Goal: Transaction & Acquisition: Purchase product/service

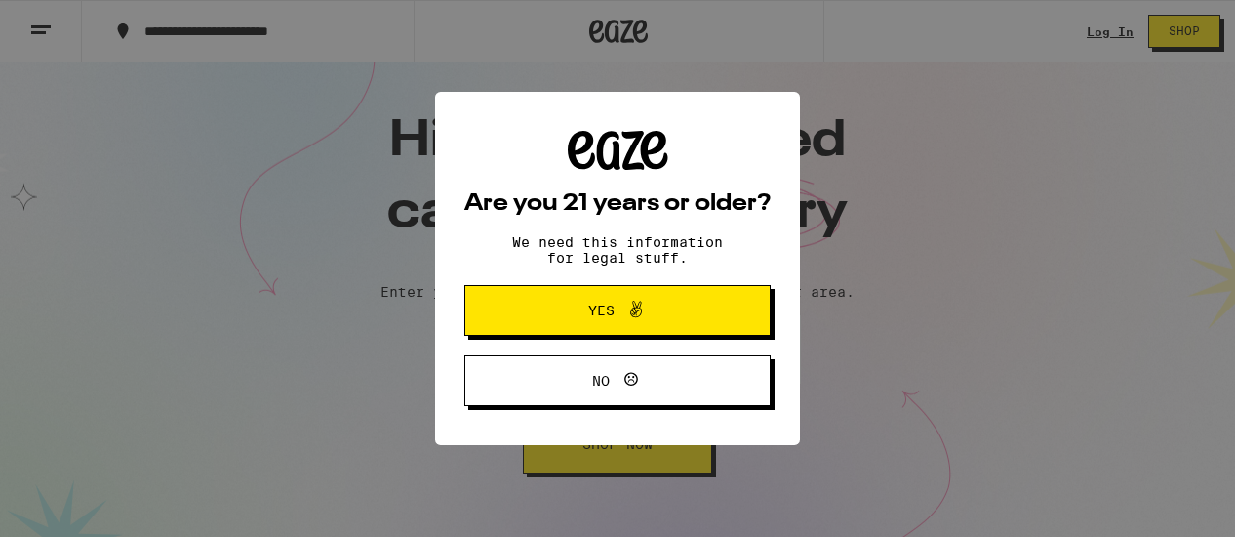
click at [1086, 29] on div "Are you 21 years or older? We need this information for legal stuff. Yes No" at bounding box center [617, 268] width 1235 height 537
click at [708, 302] on button "Yes" at bounding box center [617, 310] width 306 height 51
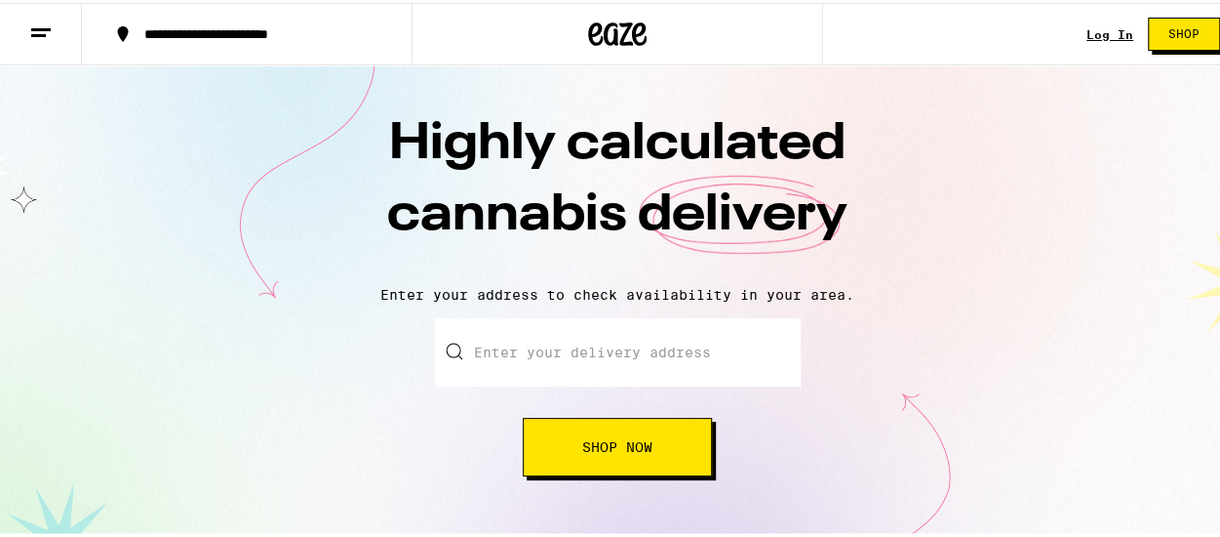
click at [1093, 30] on link "Log In" at bounding box center [1110, 31] width 47 height 13
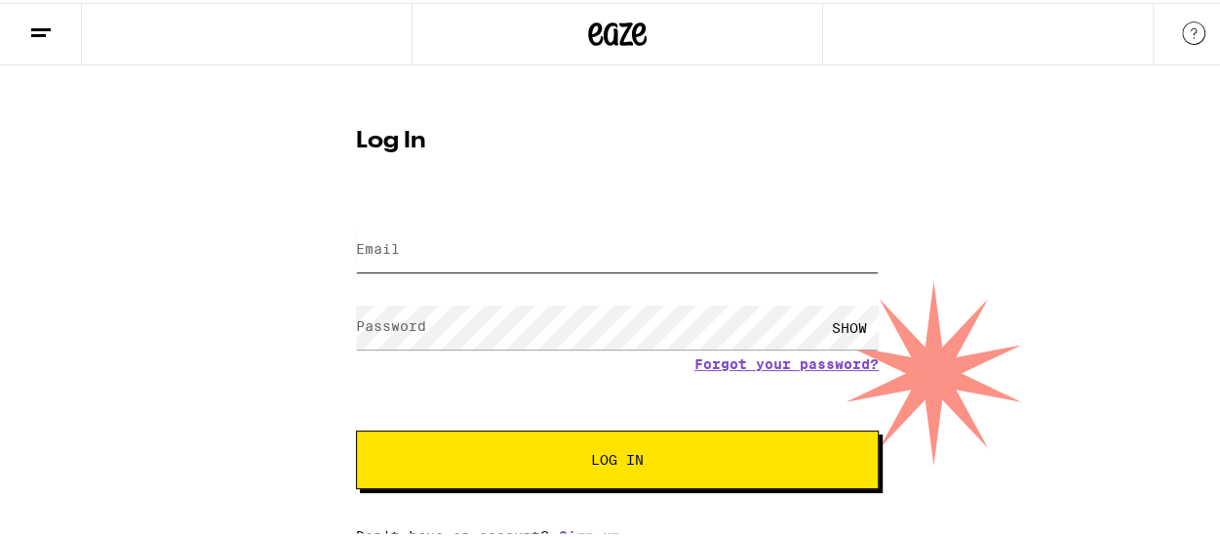
click at [565, 239] on input "Email" at bounding box center [617, 247] width 523 height 44
type input "[EMAIL_ADDRESS][DOMAIN_NAME]"
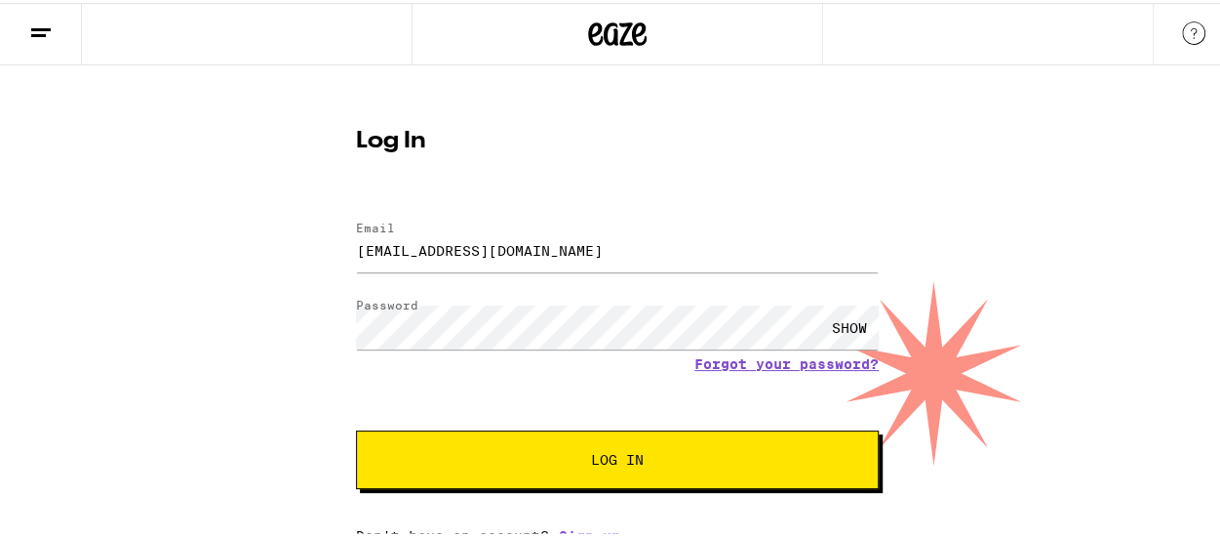
click at [626, 451] on span "Log In" at bounding box center [617, 457] width 53 height 14
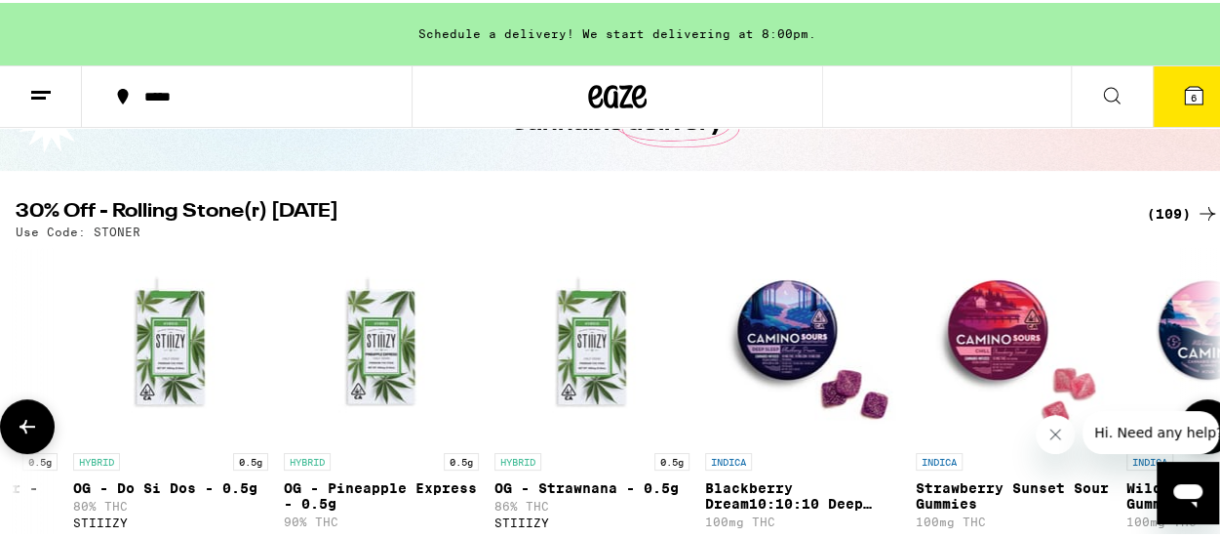
scroll to position [0, 7739]
click at [20, 435] on icon at bounding box center [27, 423] width 23 height 23
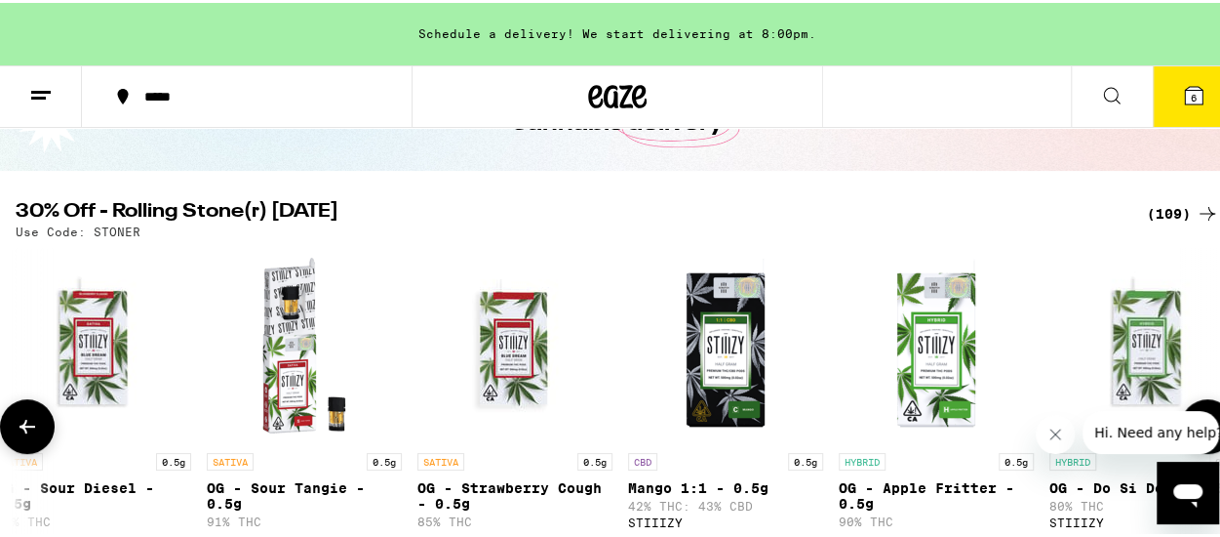
click at [20, 435] on icon at bounding box center [27, 423] width 23 height 23
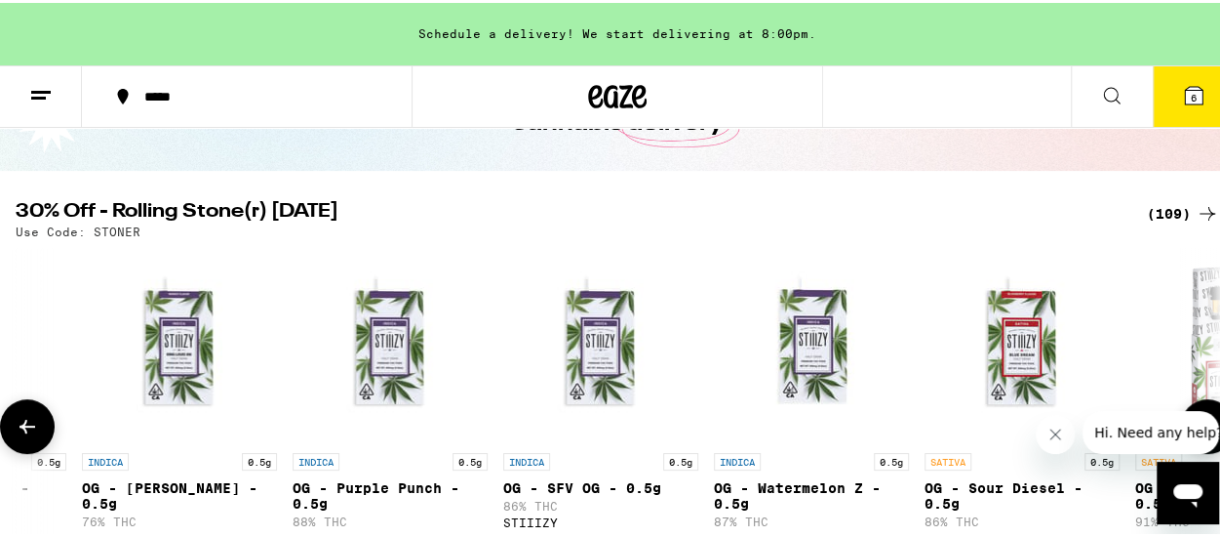
click at [20, 435] on icon at bounding box center [27, 423] width 23 height 23
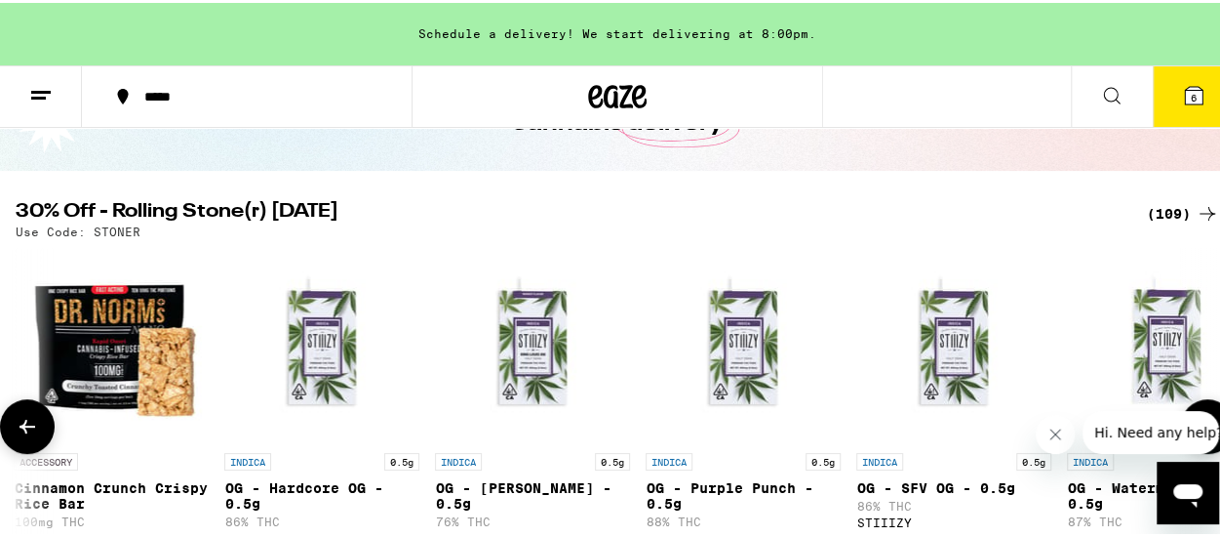
click at [20, 435] on icon at bounding box center [27, 423] width 23 height 23
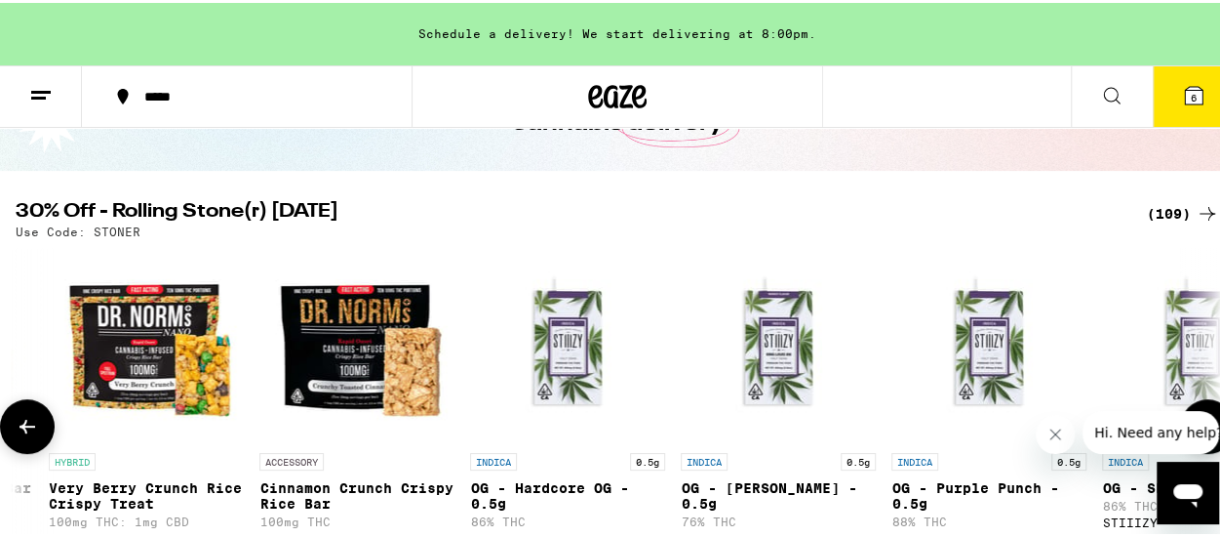
click at [20, 435] on icon at bounding box center [27, 423] width 23 height 23
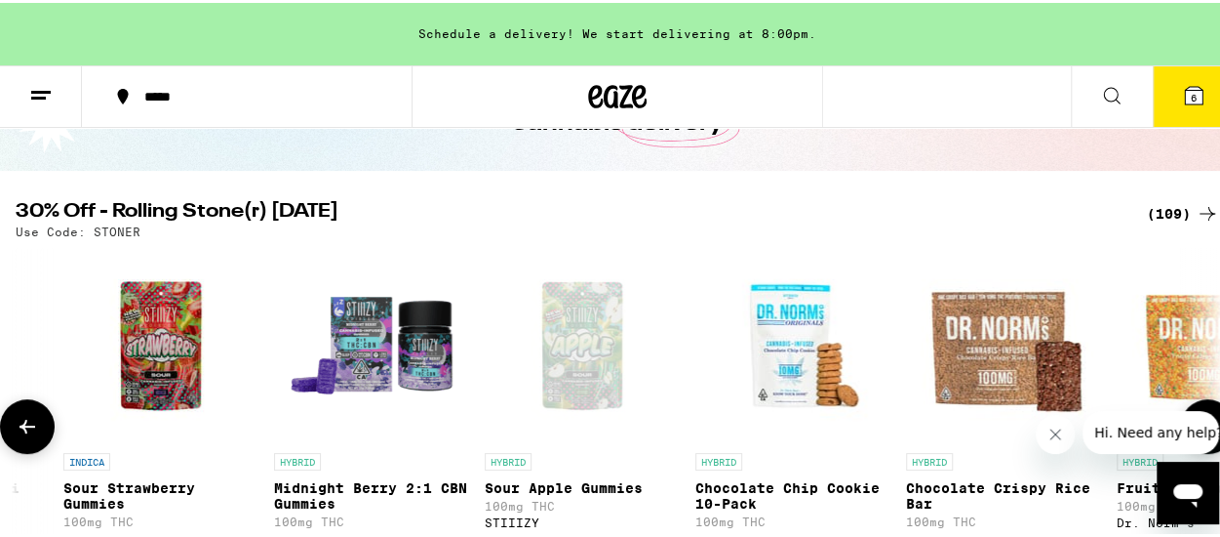
click at [20, 435] on icon at bounding box center [27, 423] width 23 height 23
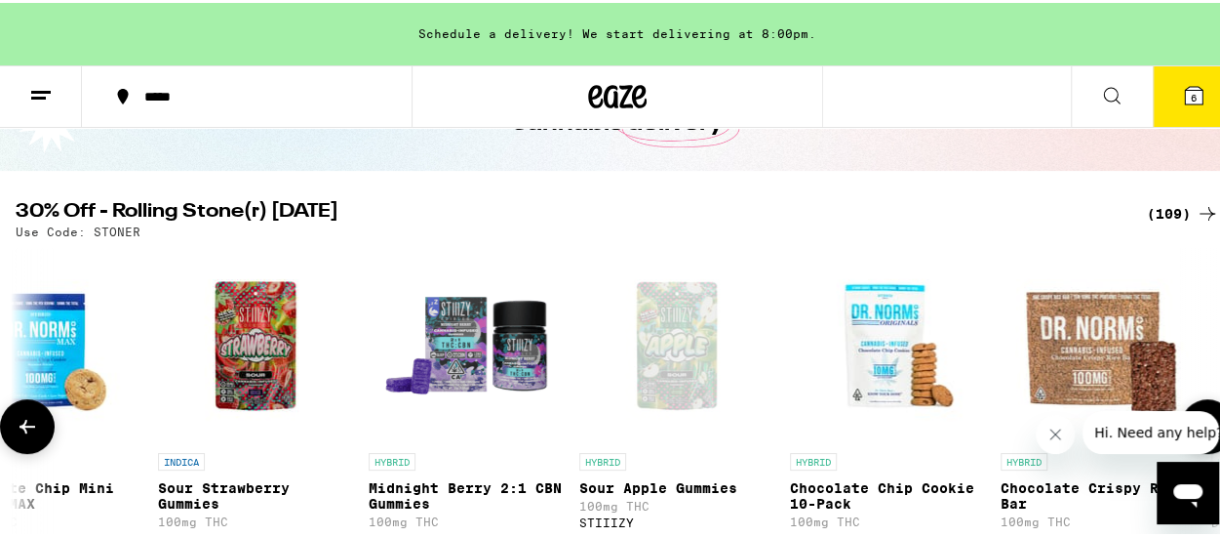
click at [20, 435] on icon at bounding box center [27, 423] width 23 height 23
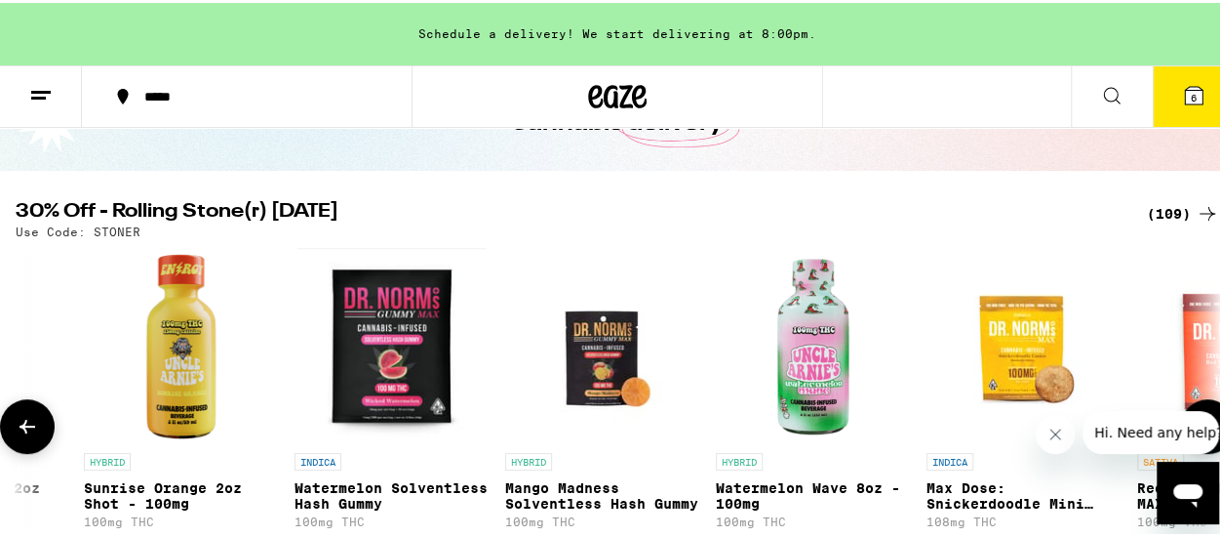
click at [20, 435] on icon at bounding box center [27, 423] width 23 height 23
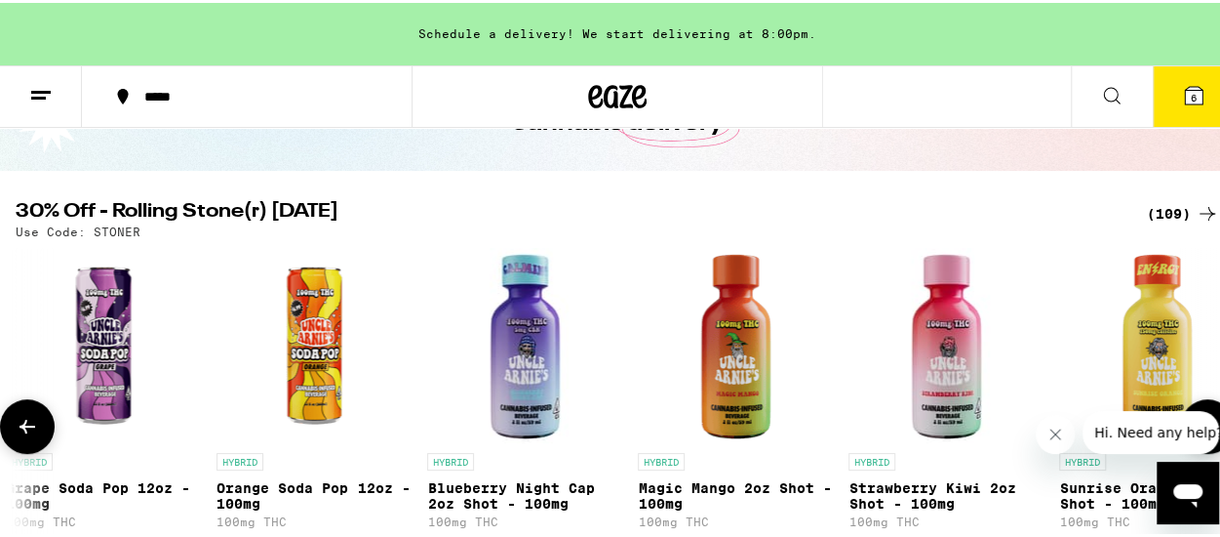
scroll to position [0, 1484]
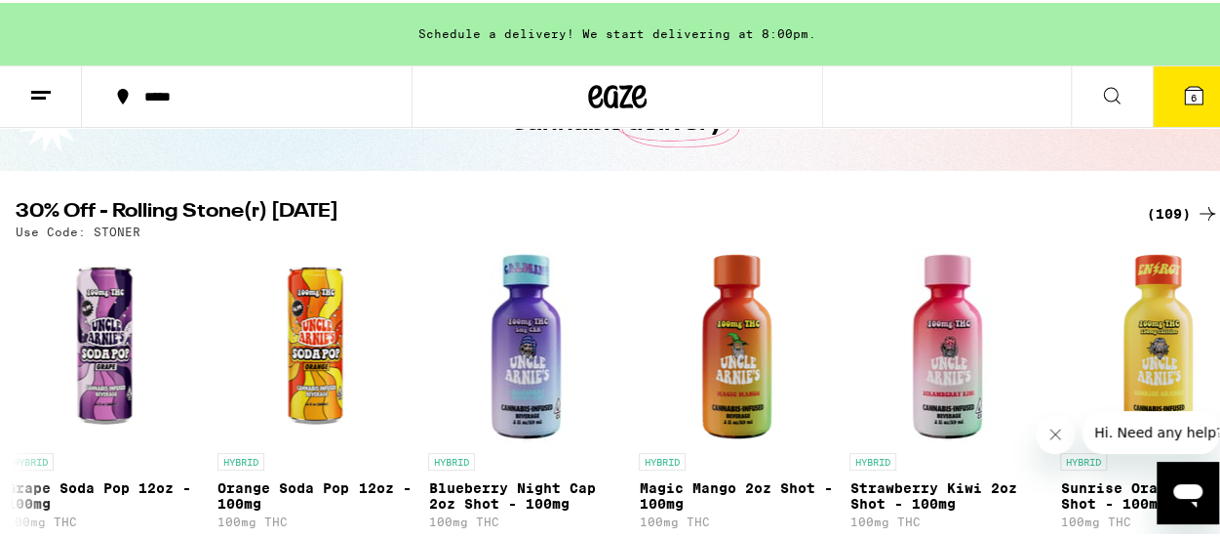
click at [39, 91] on icon at bounding box center [40, 92] width 23 height 23
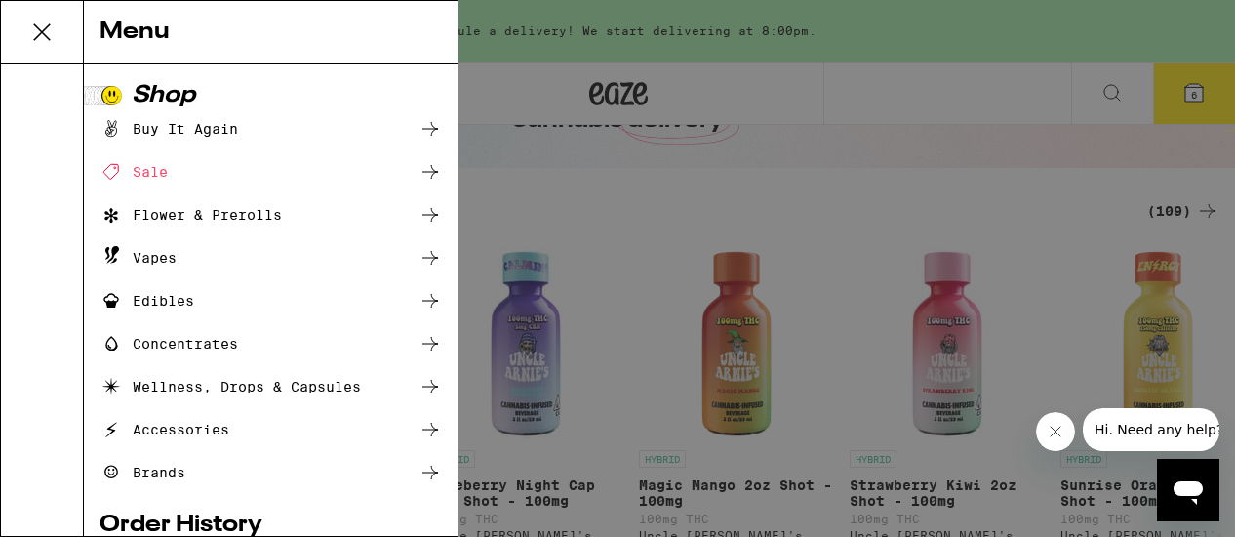
click at [183, 297] on div "Edibles" at bounding box center [147, 300] width 95 height 23
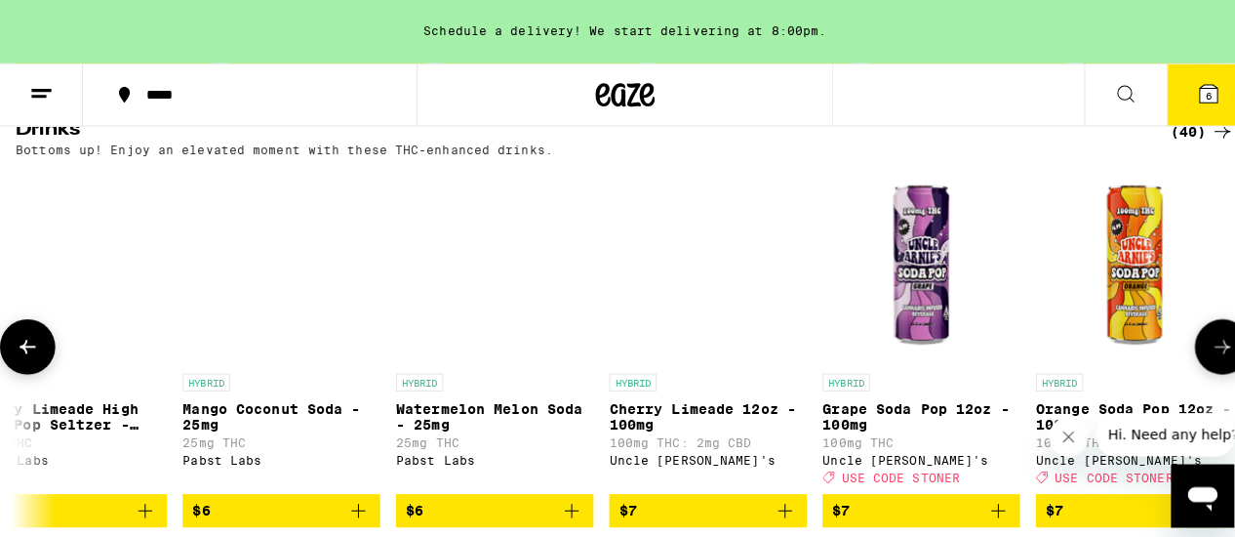
scroll to position [0, 1566]
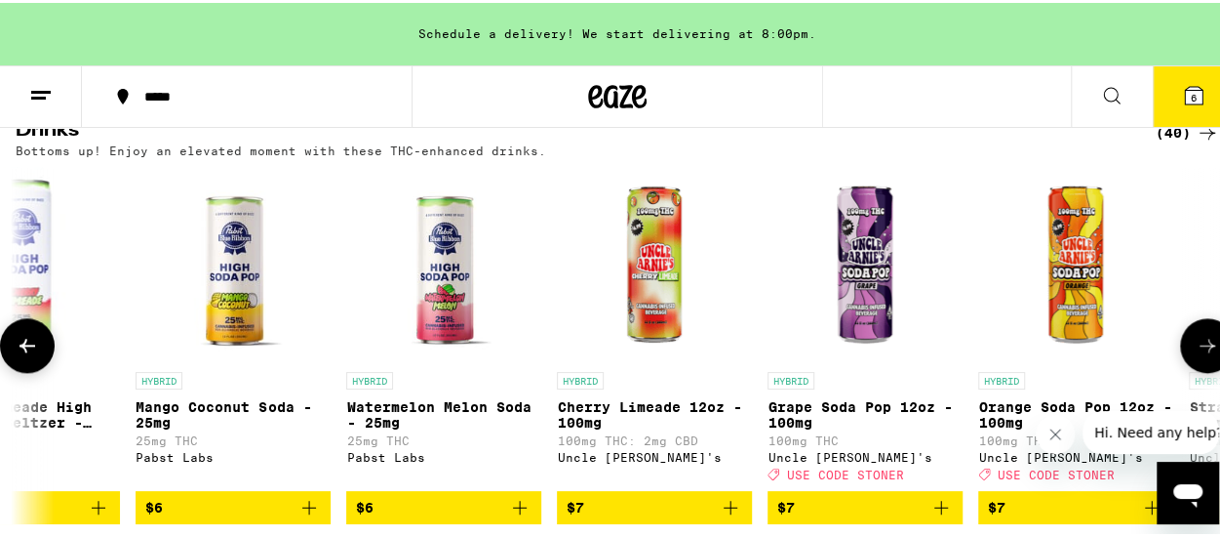
click at [650, 317] on img "Open page for Cherry Limeade 12oz - 100mg from Uncle Arnie's" at bounding box center [654, 261] width 195 height 195
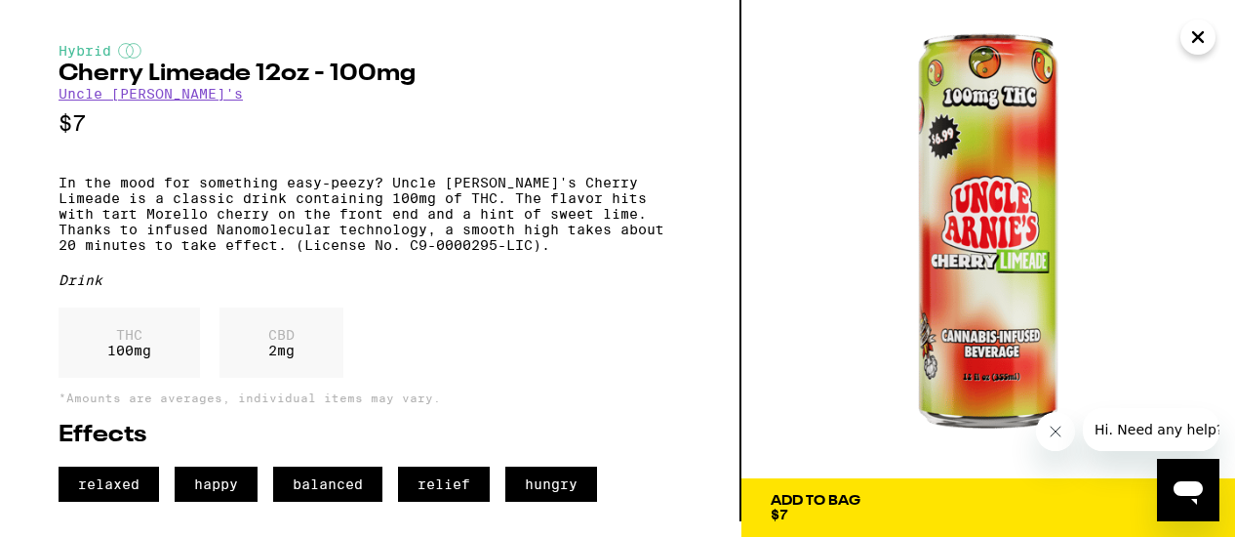
scroll to position [16, 0]
click at [1194, 34] on icon "Close" at bounding box center [1198, 37] width 10 height 10
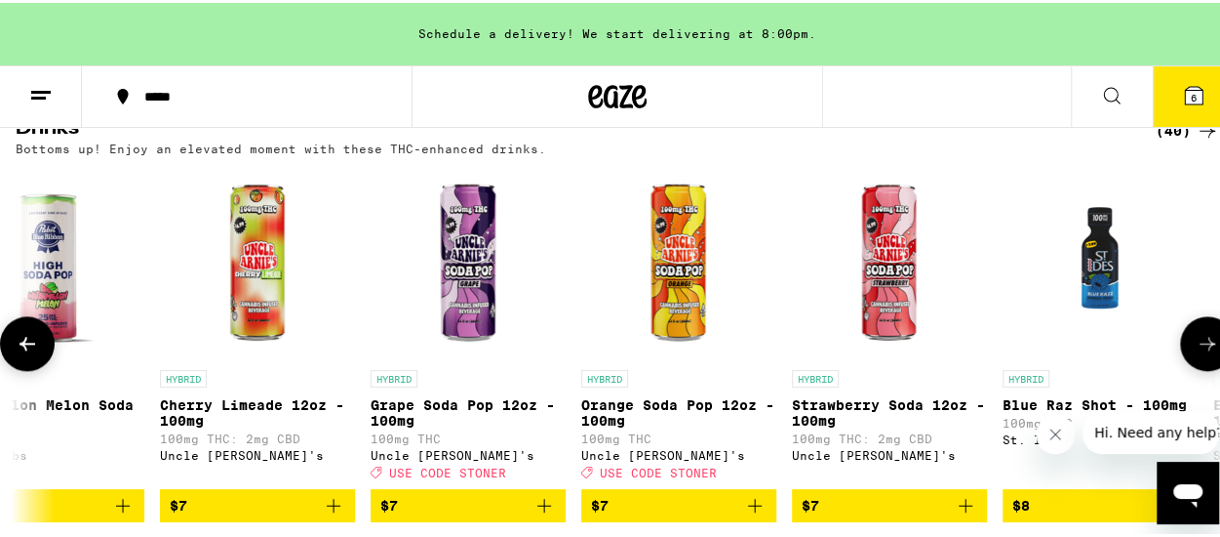
scroll to position [0, 1963]
click at [35, 99] on icon at bounding box center [40, 92] width 23 height 23
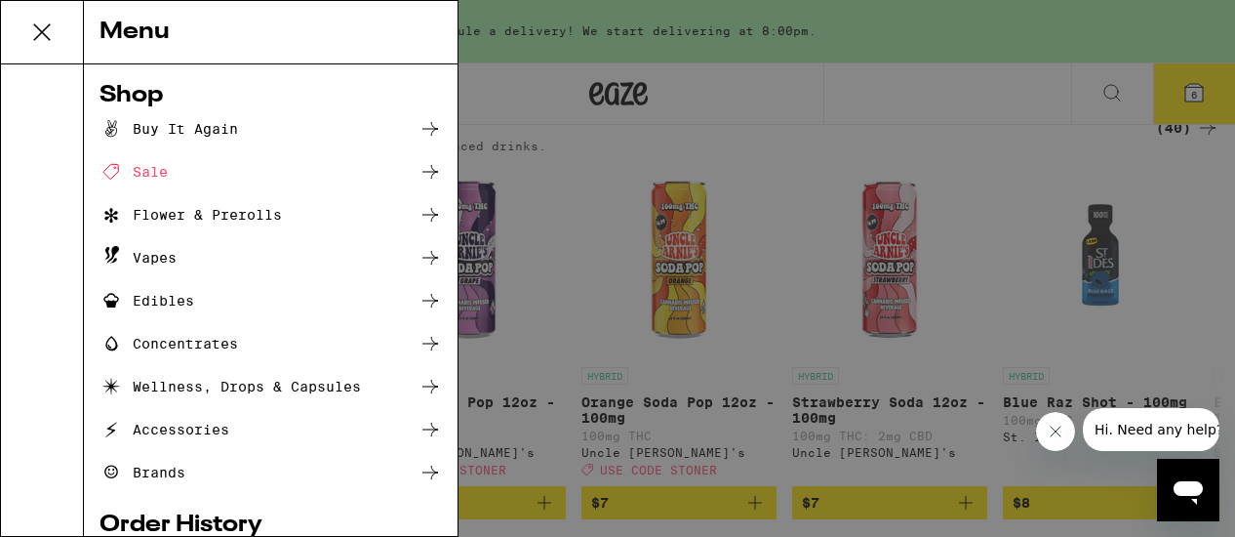
click at [168, 300] on div "Edibles" at bounding box center [147, 300] width 95 height 23
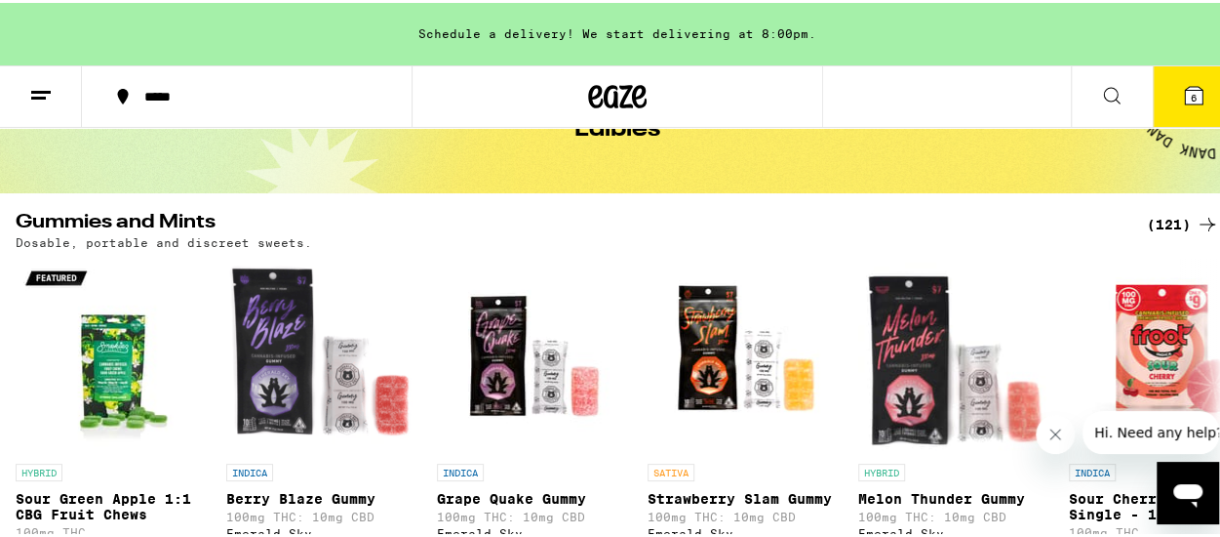
scroll to position [125, 0]
